Goal: Task Accomplishment & Management: Manage account settings

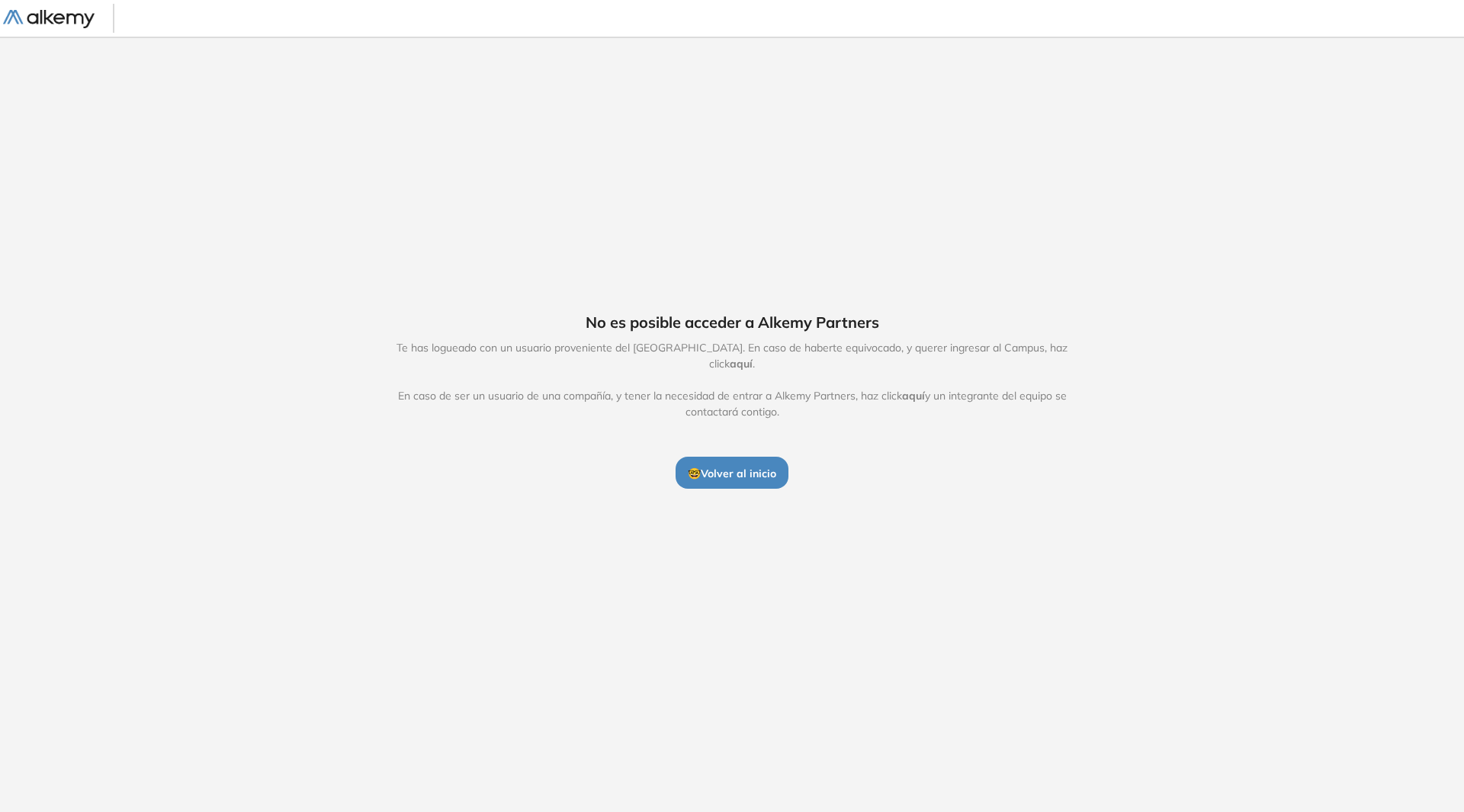
click at [732, 466] on span "🤓 Volver al inicio" at bounding box center [732, 473] width 89 height 14
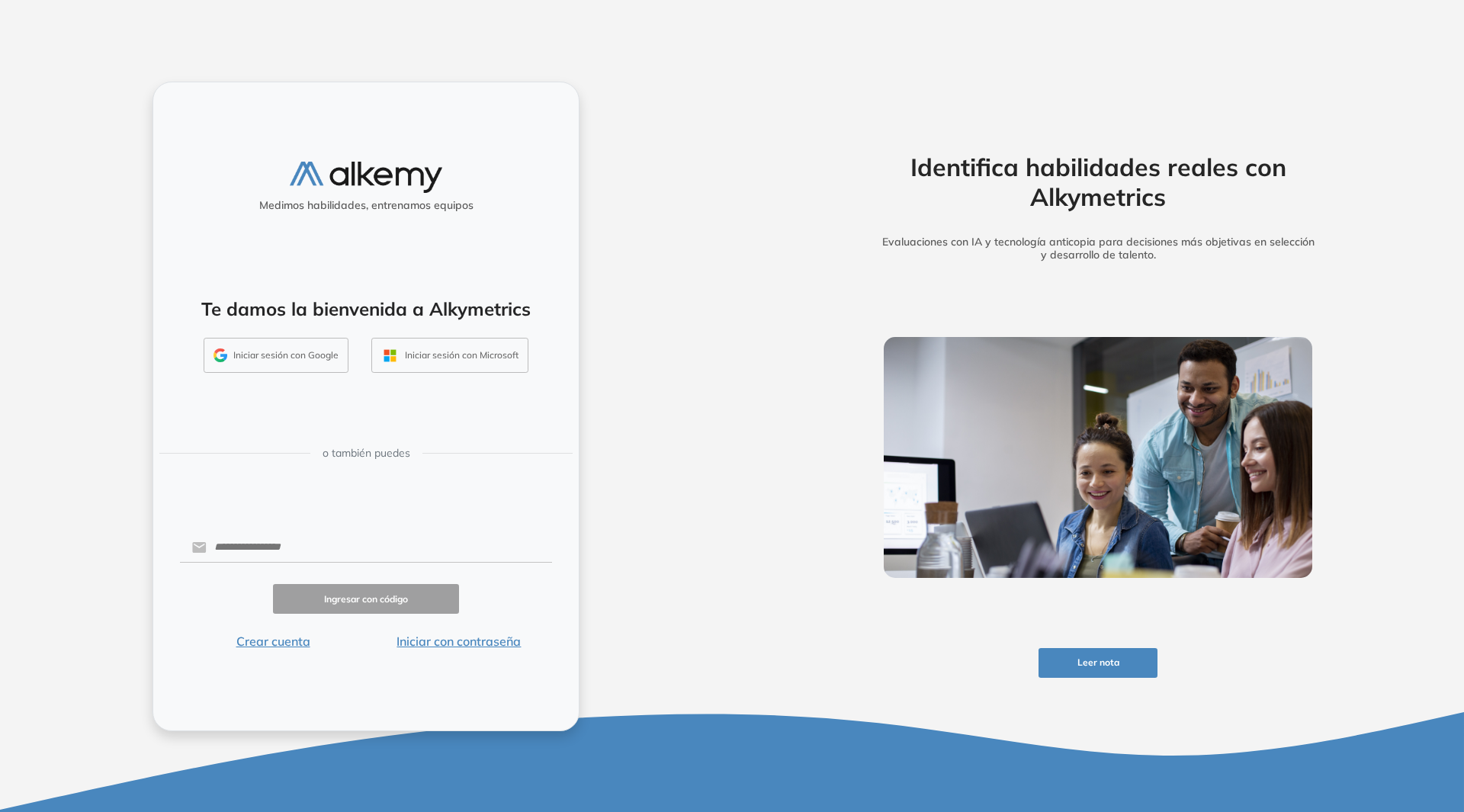
click at [285, 367] on button "Iniciar sesión con Google" at bounding box center [276, 355] width 145 height 35
click at [265, 361] on button "Iniciar sesión con Google" at bounding box center [276, 355] width 145 height 35
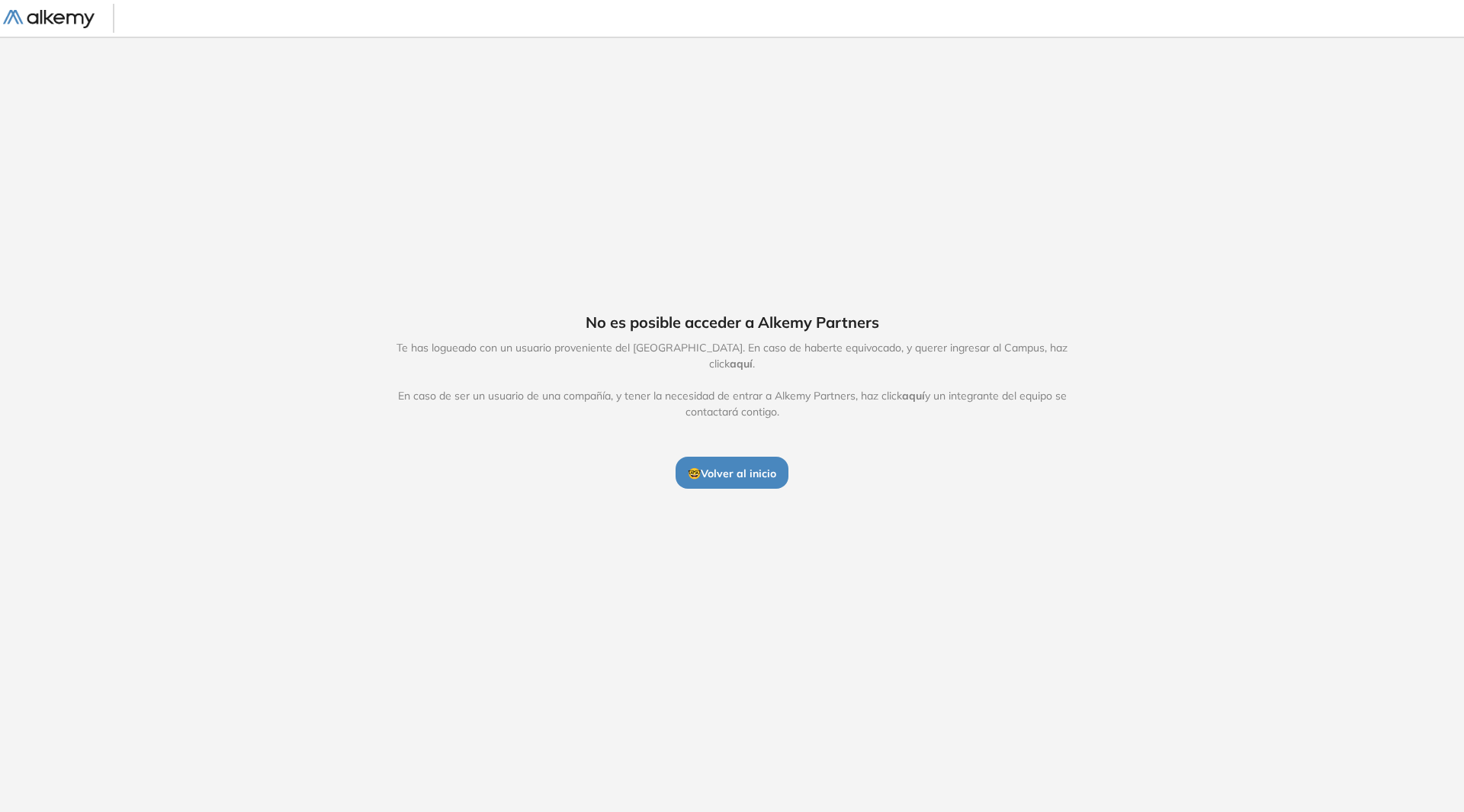
click at [709, 473] on button "🤓 Volver al inicio" at bounding box center [732, 472] width 113 height 32
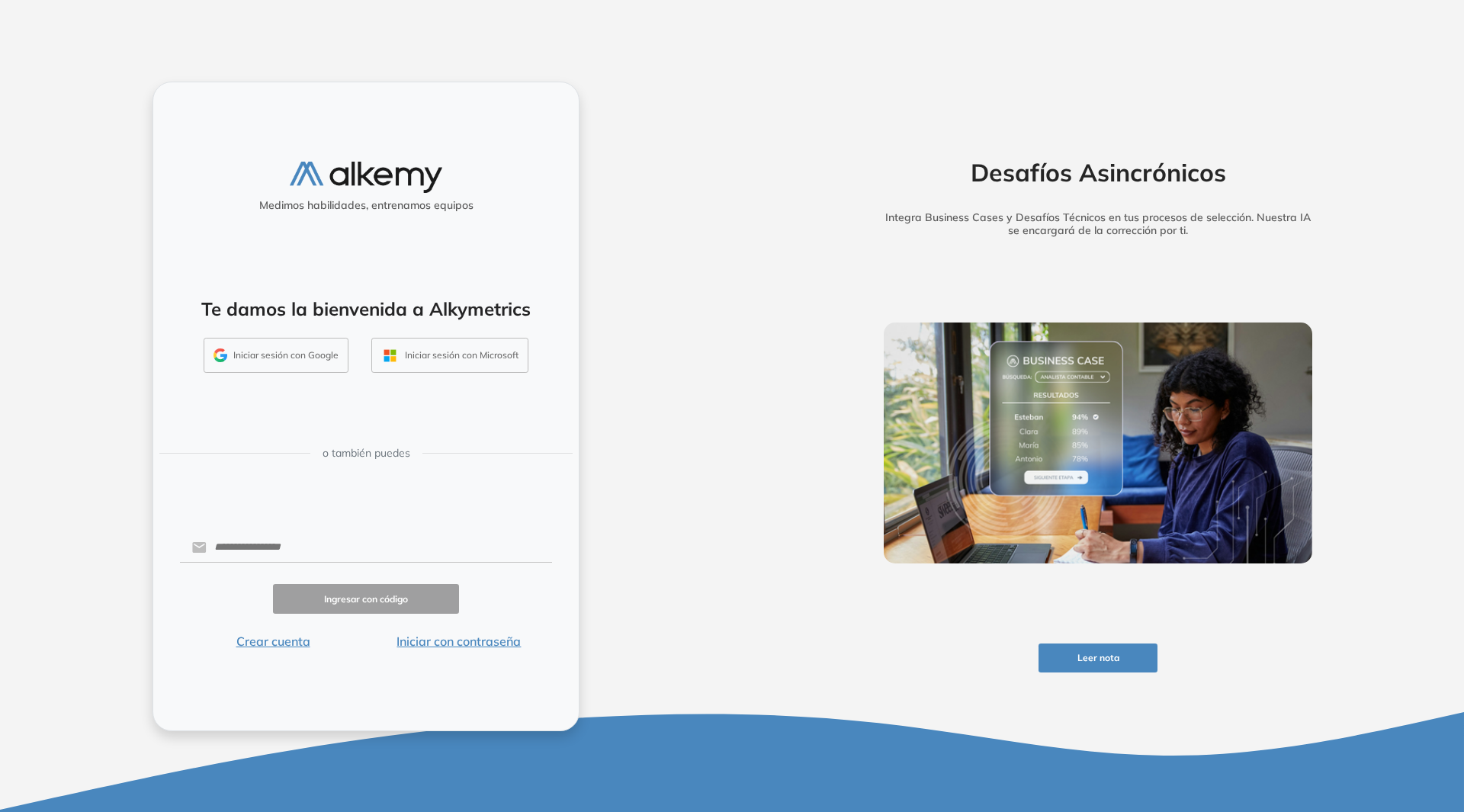
click at [256, 371] on button "Iniciar sesión con Google" at bounding box center [276, 355] width 145 height 35
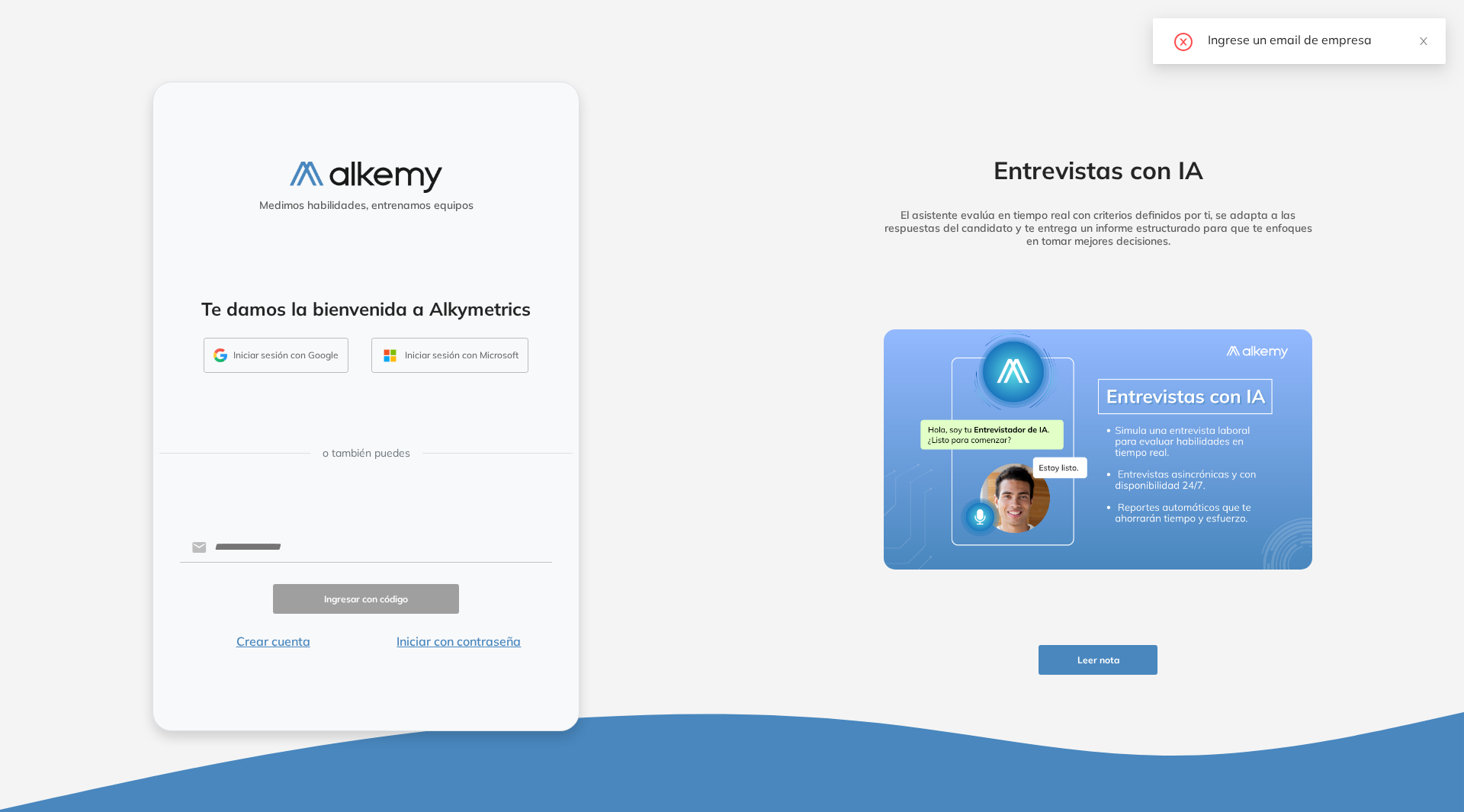
click at [264, 357] on button "Iniciar sesión con Google" at bounding box center [276, 355] width 145 height 35
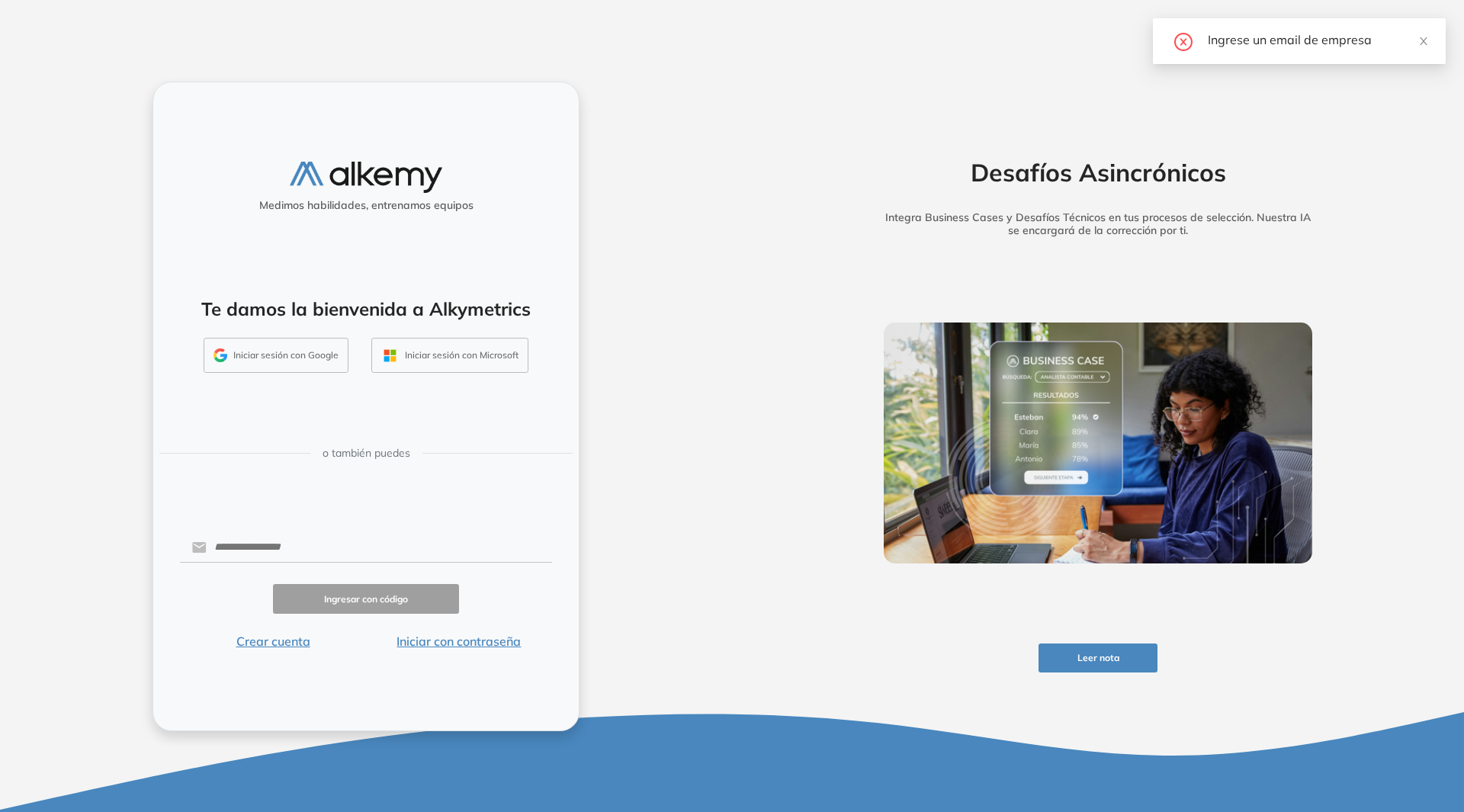
click at [377, 190] on img at bounding box center [366, 177] width 152 height 31
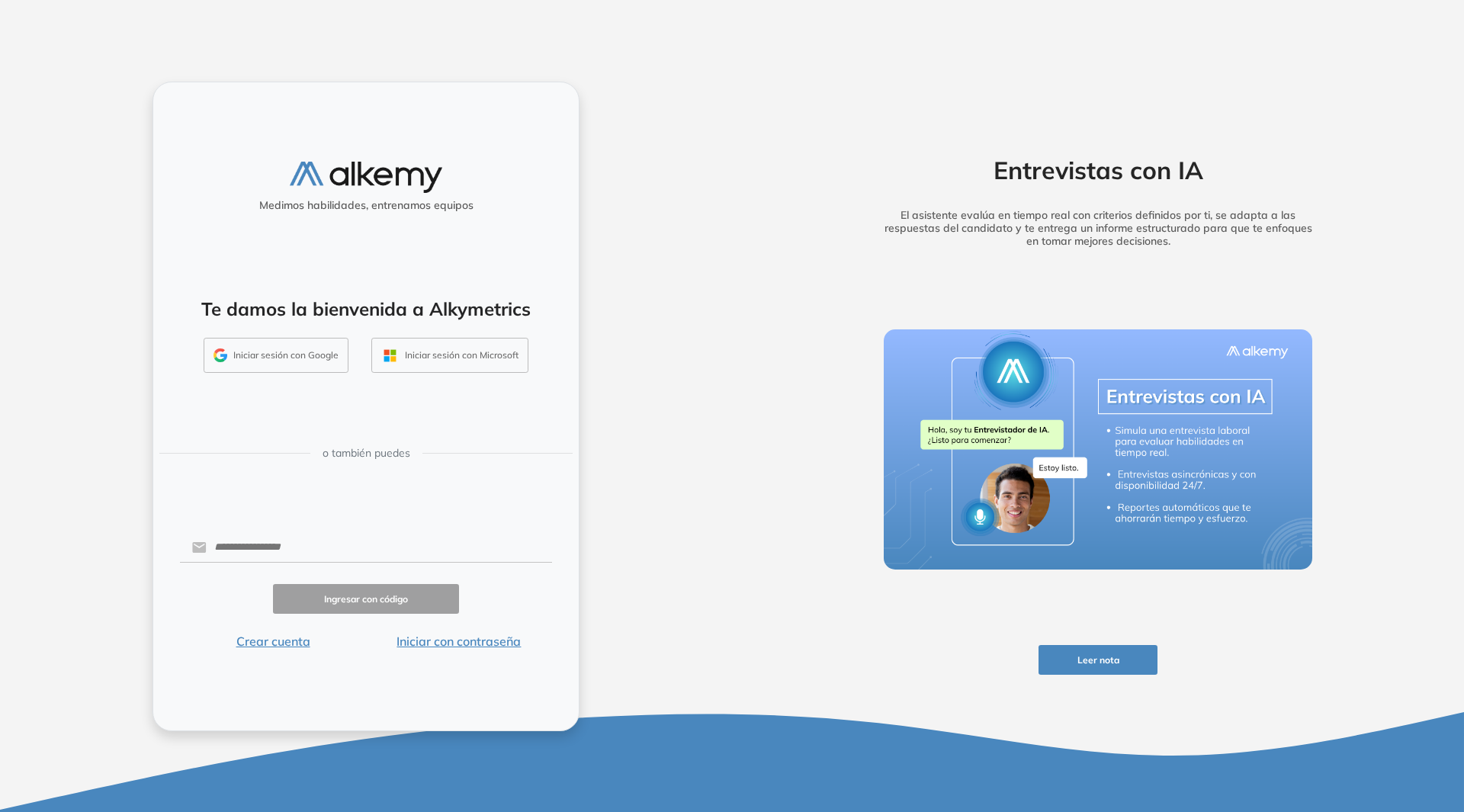
click at [260, 356] on button "Iniciar sesión con Google" at bounding box center [276, 355] width 145 height 35
click at [1423, 40] on icon "close" at bounding box center [1424, 41] width 8 height 8
click at [260, 360] on button "Iniciar sesión con Google" at bounding box center [276, 355] width 145 height 35
click at [285, 348] on button "Iniciar sesión con Google" at bounding box center [276, 355] width 145 height 35
click at [470, 356] on button "Iniciar sesión con Microsoft" at bounding box center [450, 355] width 157 height 35
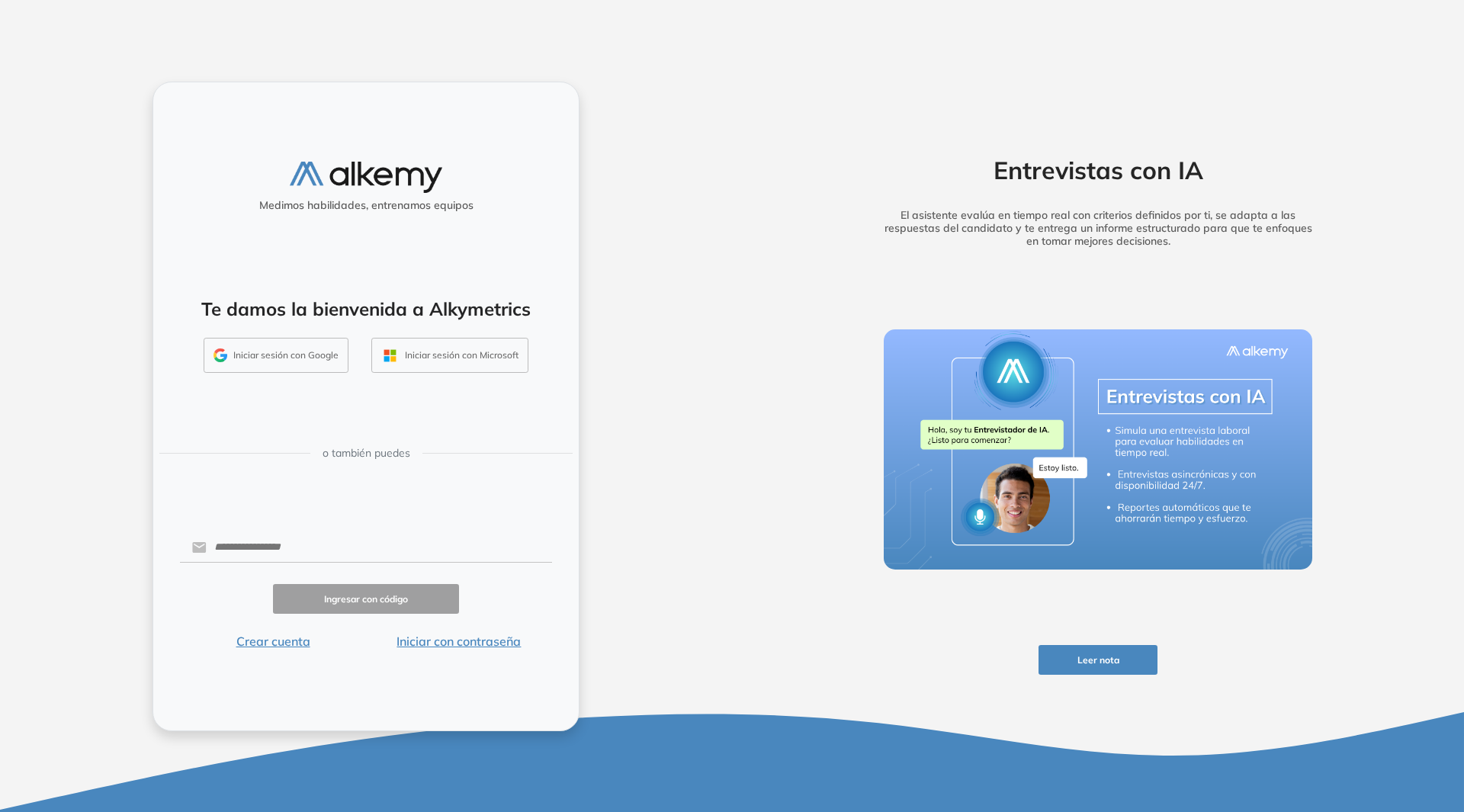
click at [279, 350] on button "Iniciar sesión con Google" at bounding box center [276, 355] width 145 height 35
click at [279, 353] on button "Iniciar sesión con Google" at bounding box center [276, 355] width 145 height 35
click at [285, 361] on button "Iniciar sesión con Google" at bounding box center [276, 355] width 145 height 35
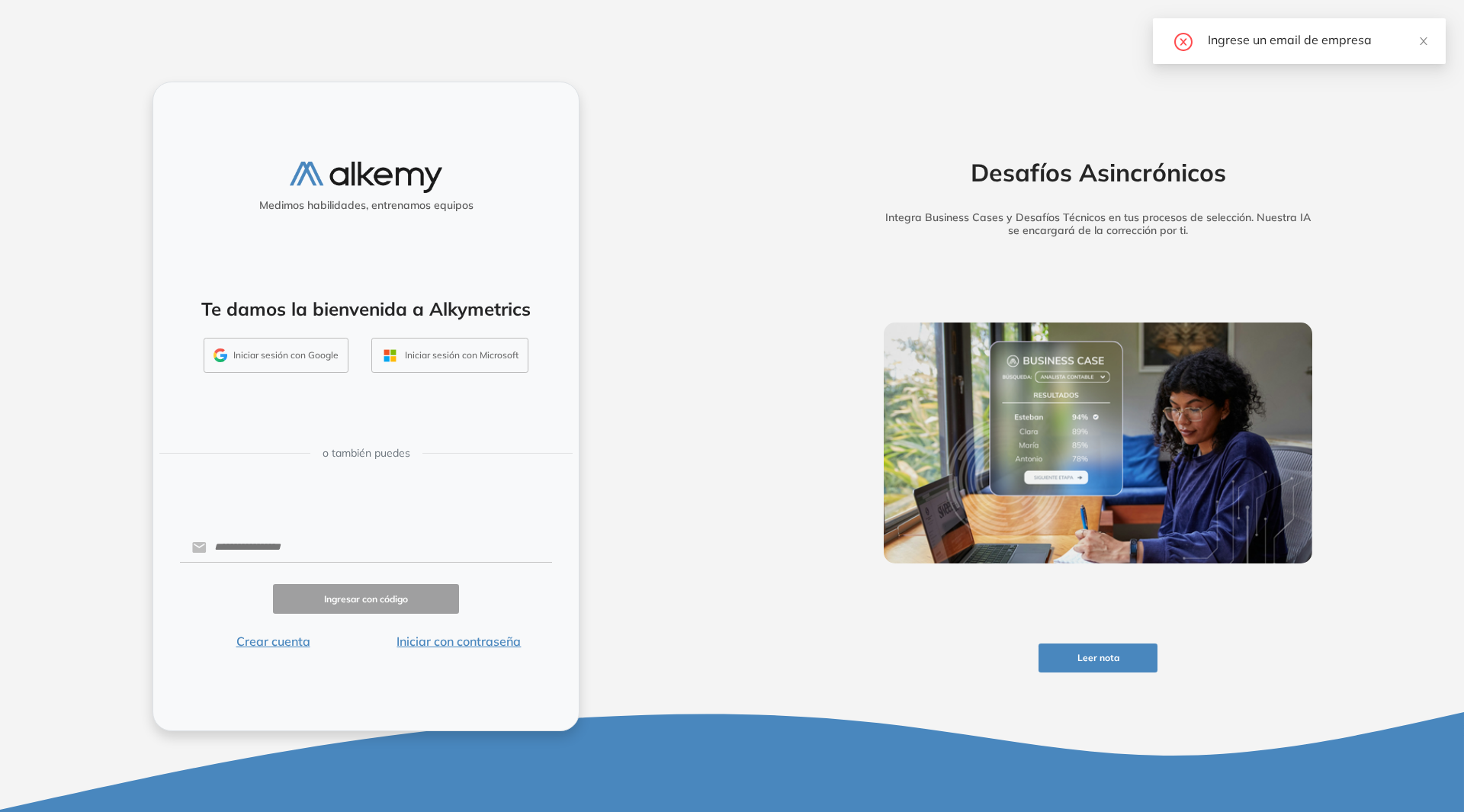
click at [442, 351] on button "Iniciar sesión con Microsoft" at bounding box center [450, 355] width 157 height 35
